Goal: Understand process/instructions: Learn about a topic

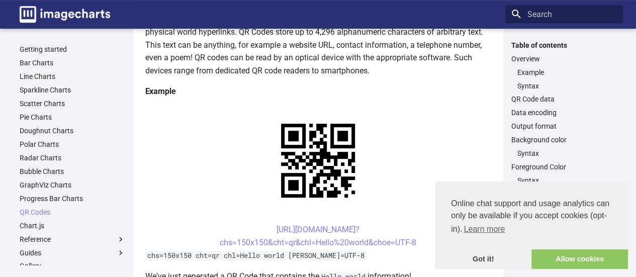
scroll to position [167, 0]
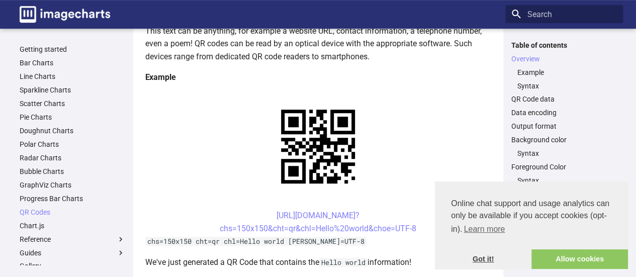
click at [487, 260] on link "Got it!" at bounding box center [483, 259] width 97 height 20
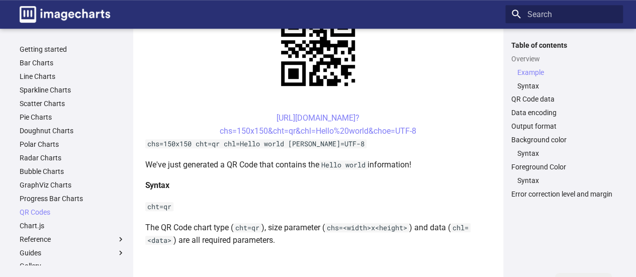
scroll to position [251, 0]
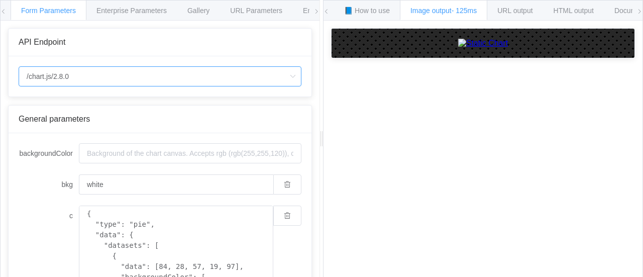
click at [23, 75] on input "/chart.js/2.8.0" at bounding box center [160, 76] width 283 height 20
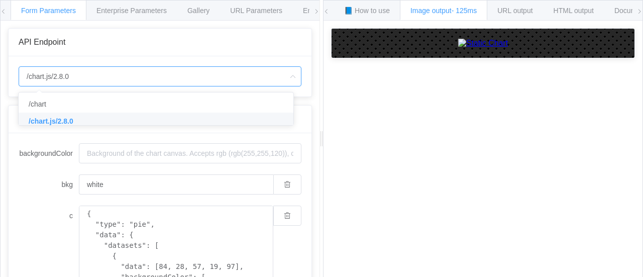
click at [32, 217] on label "c" at bounding box center [49, 216] width 60 height 20
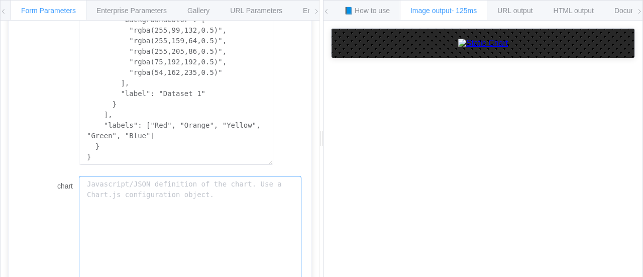
click at [126, 187] on textarea "chart" at bounding box center [190, 231] width 223 height 111
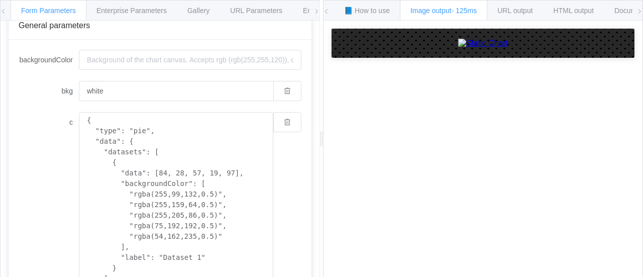
scroll to position [0, 0]
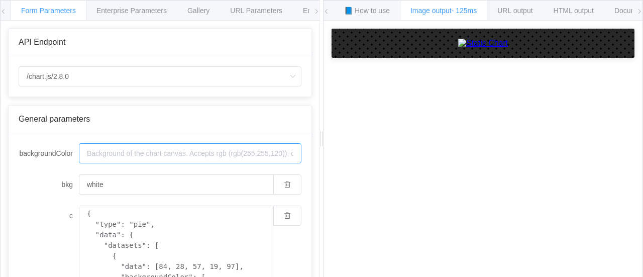
click at [283, 155] on input "backgroundColor" at bounding box center [190, 153] width 223 height 20
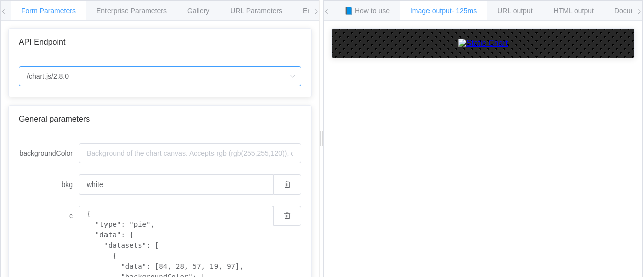
click at [112, 72] on input "/chart.js/2.8.0" at bounding box center [160, 76] width 283 height 20
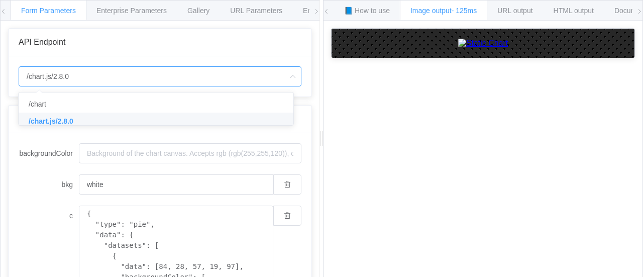
click at [342, 246] on div "How to maximize Image Charts in 3 steps Read the step-by-[PERSON_NAME] to the I…" at bounding box center [483, 157] width 319 height 272
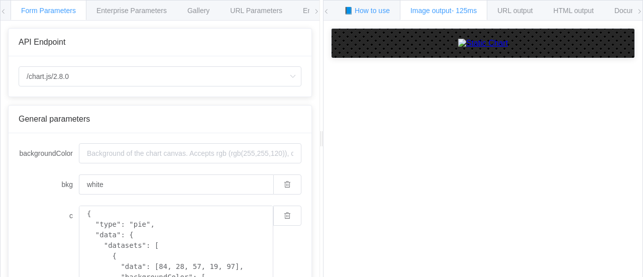
click at [381, 7] on span "📘 How to use" at bounding box center [367, 11] width 46 height 8
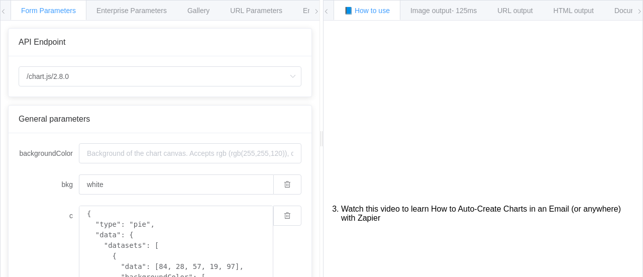
scroll to position [132, 0]
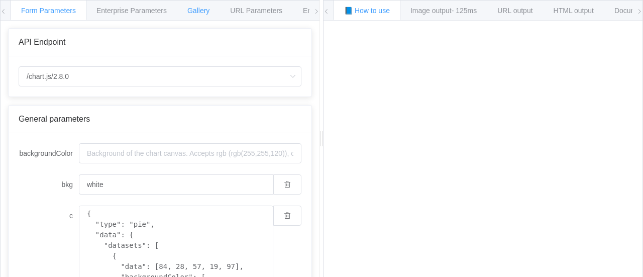
click at [196, 15] on div "Gallery" at bounding box center [198, 10] width 43 height 20
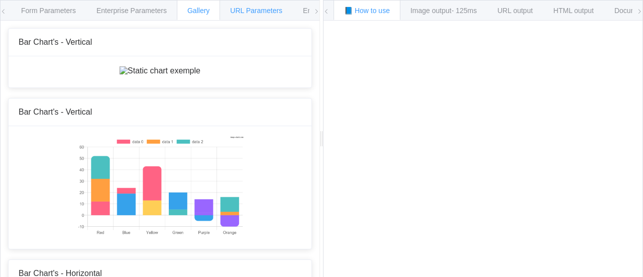
click at [251, 10] on span "URL Parameters" at bounding box center [256, 11] width 52 height 8
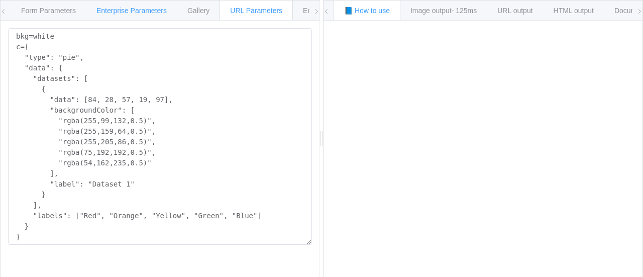
click at [106, 12] on span "Enterprise Parameters" at bounding box center [132, 11] width 70 height 8
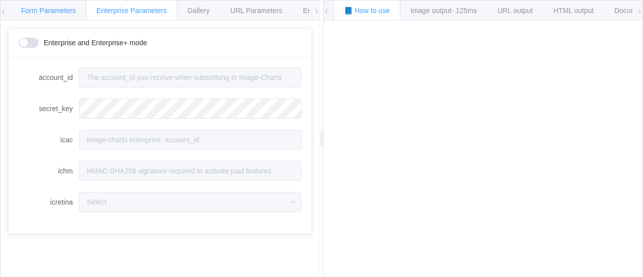
click at [33, 7] on span "Form Parameters" at bounding box center [48, 11] width 55 height 8
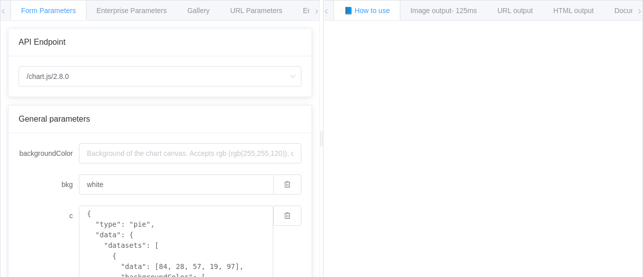
click at [4, 14] on icon at bounding box center [4, 12] width 6 height 6
